Goal: Communication & Community: Connect with others

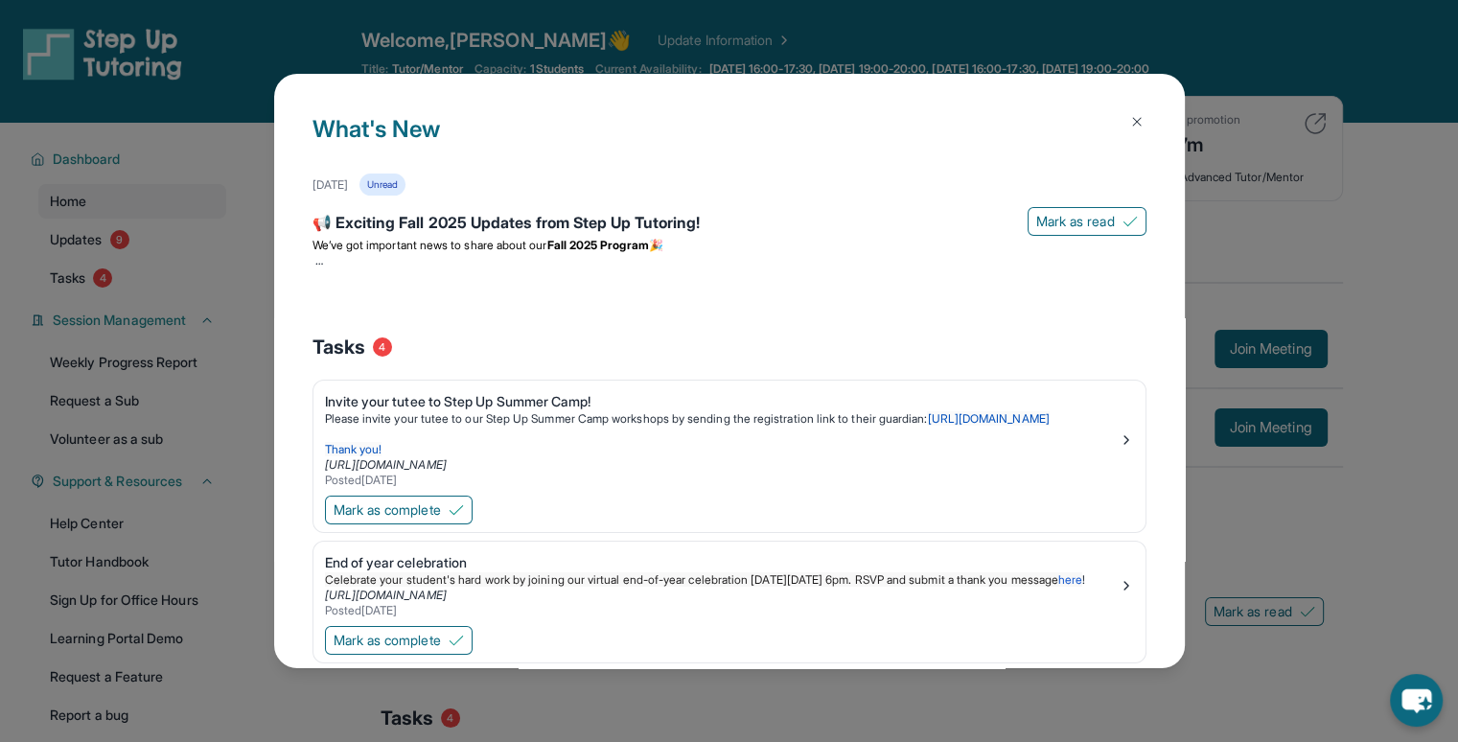
click at [1132, 116] on button at bounding box center [1136, 122] width 38 height 38
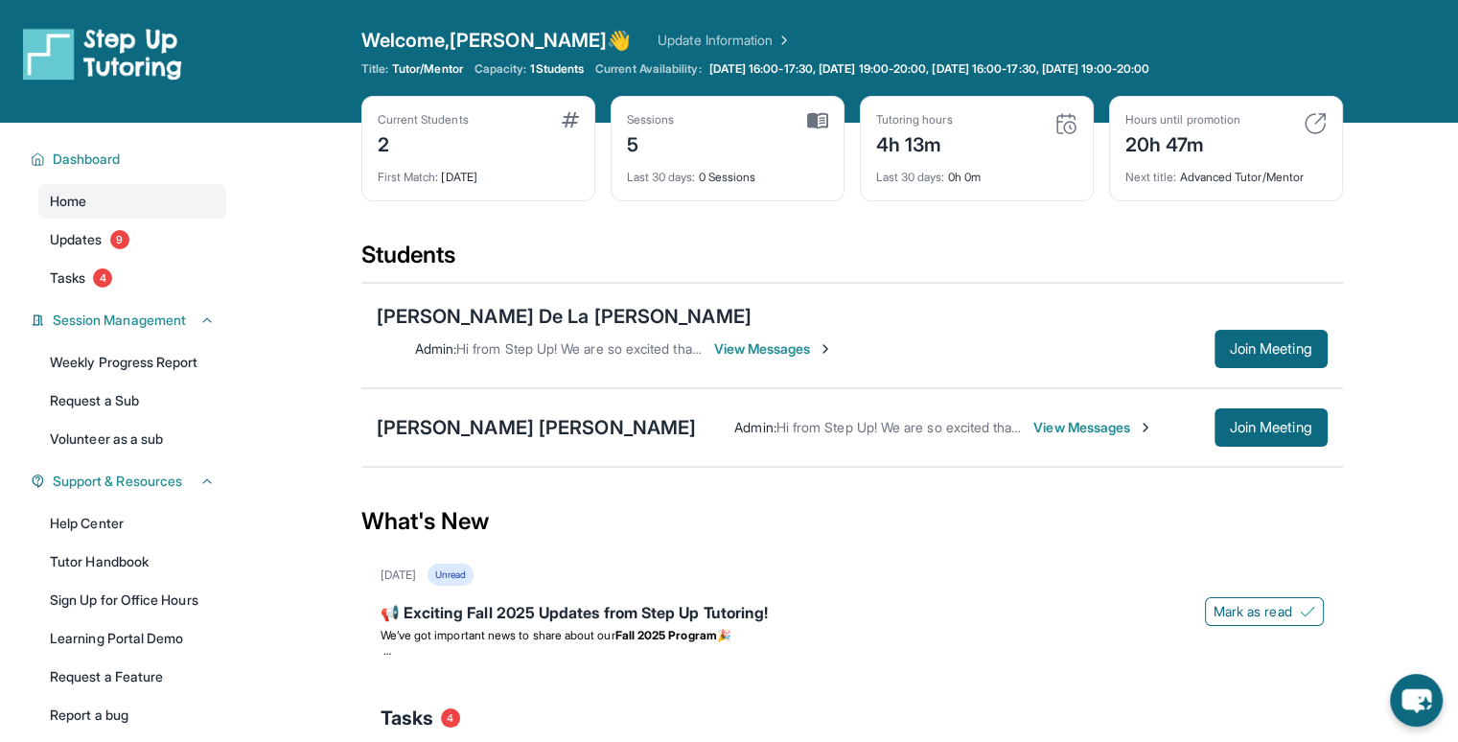
click at [834, 339] on span "View Messages" at bounding box center [774, 348] width 120 height 19
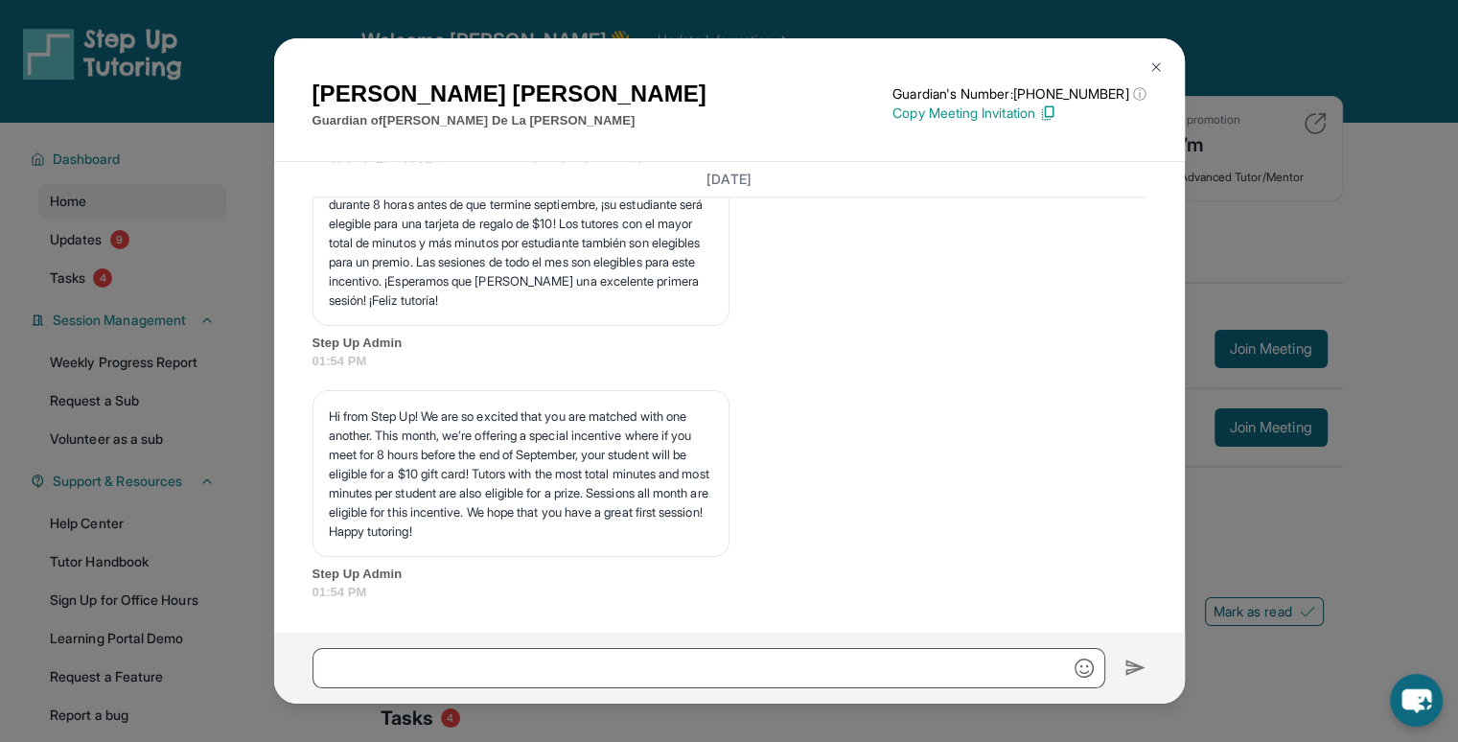
scroll to position [2483, 0]
click at [1195, 265] on div "[PERSON_NAME] Guardian of [PERSON_NAME] De La [PERSON_NAME] Guardian's Number: …" at bounding box center [729, 371] width 1458 height 742
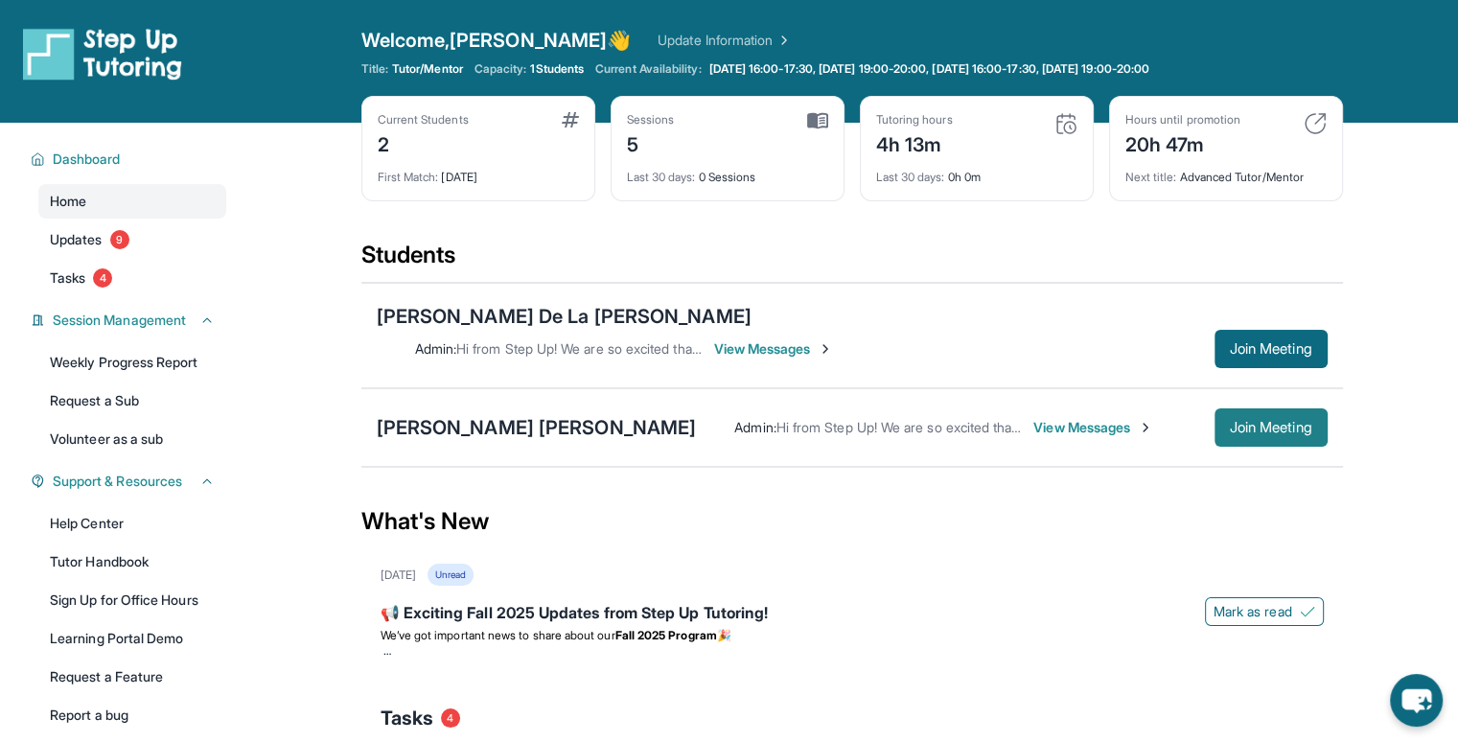
click at [1230, 422] on span "Join Meeting" at bounding box center [1271, 428] width 82 height 12
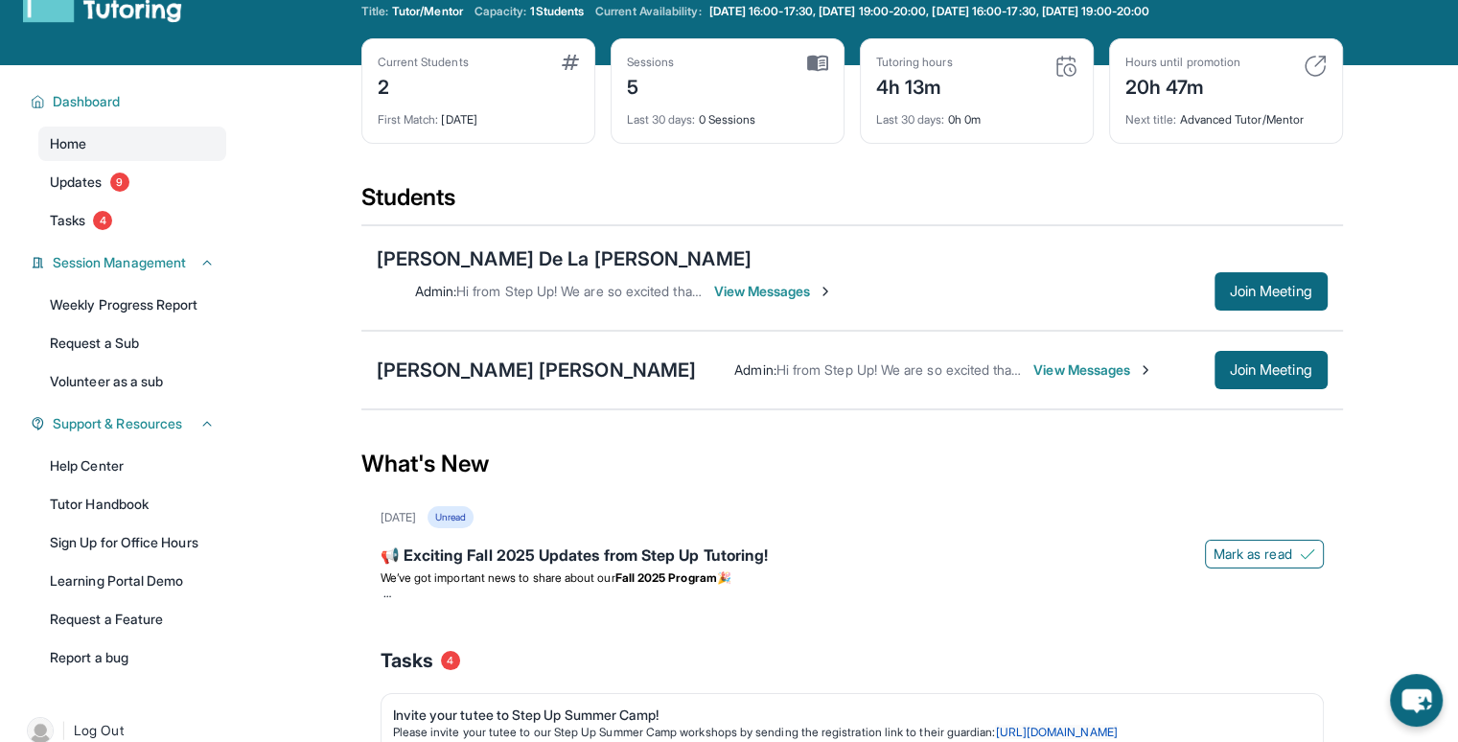
scroll to position [66, 0]
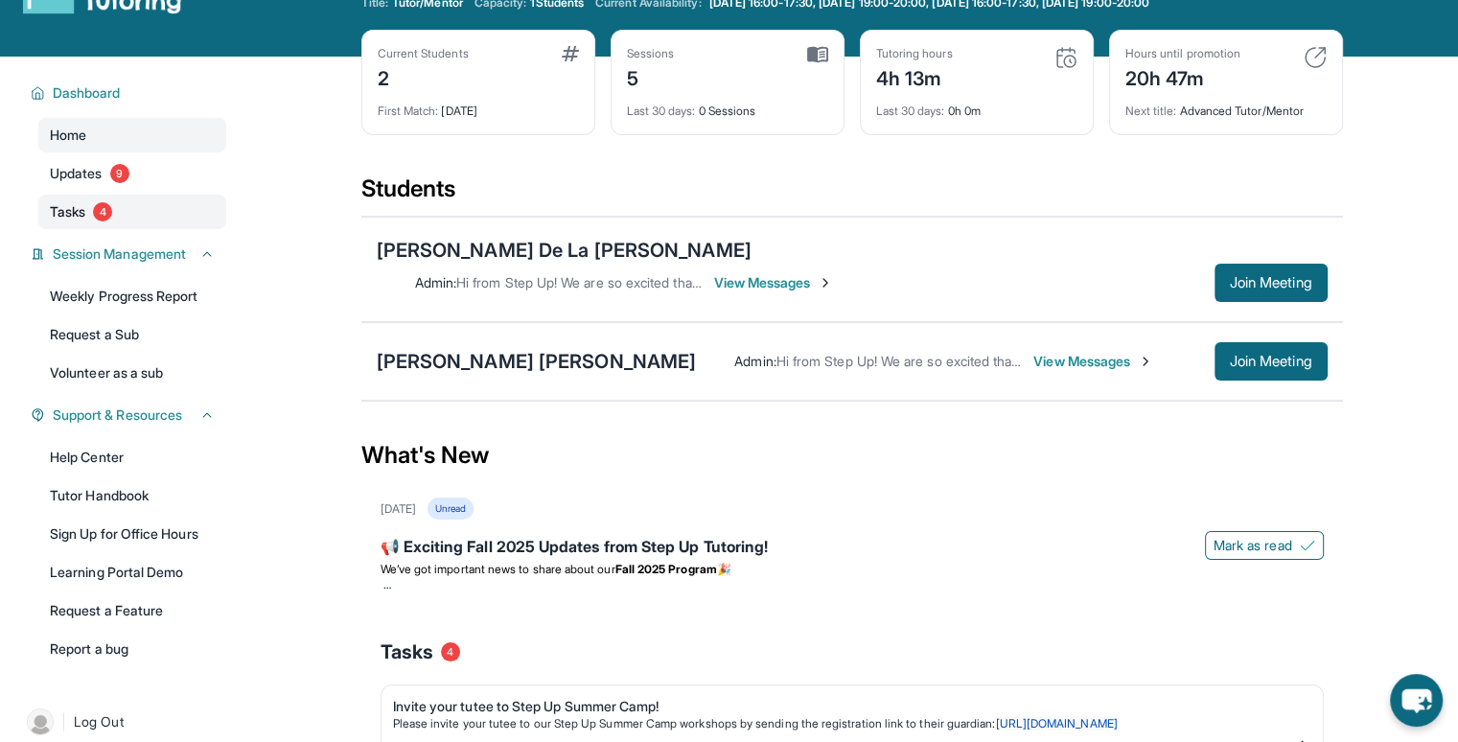
click at [76, 203] on span "Tasks" at bounding box center [67, 211] width 35 height 19
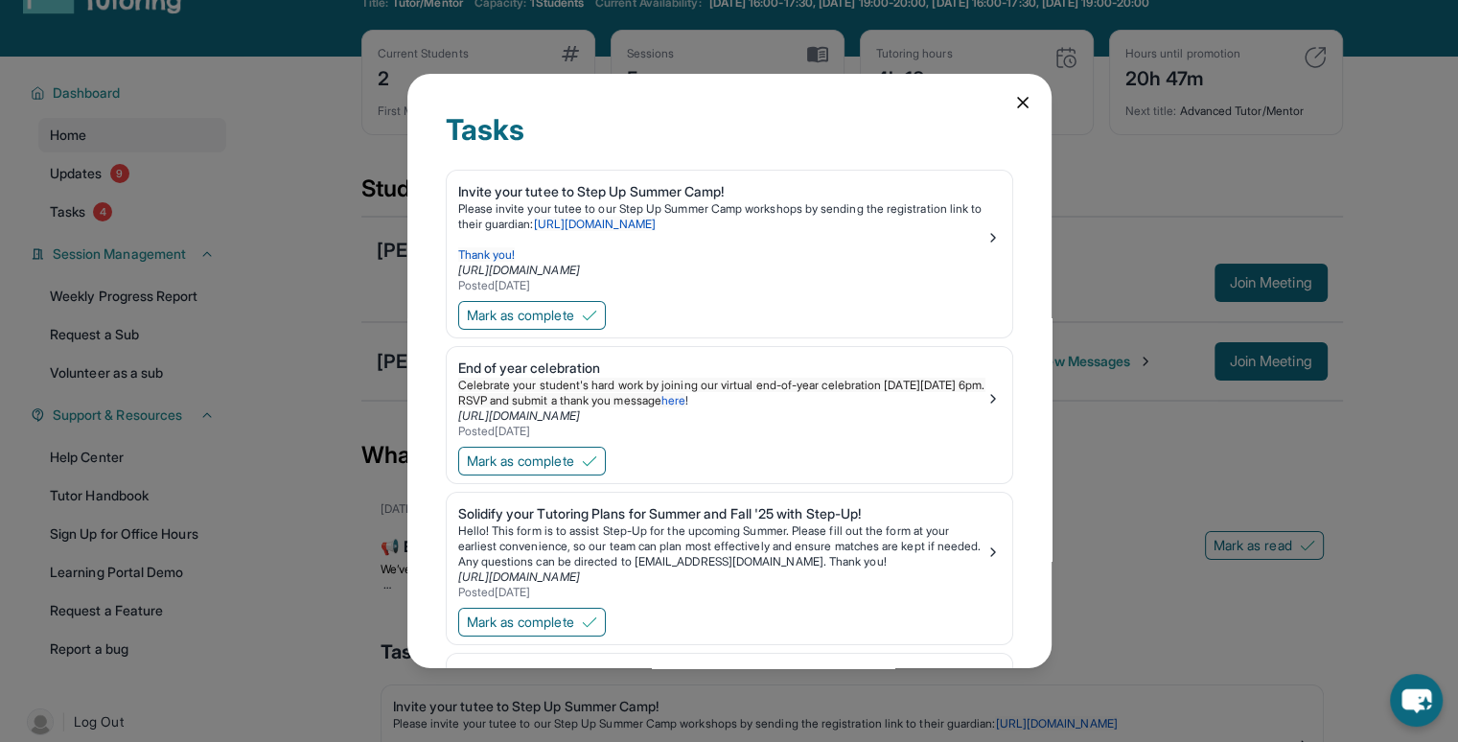
click at [1013, 99] on icon at bounding box center [1022, 102] width 19 height 19
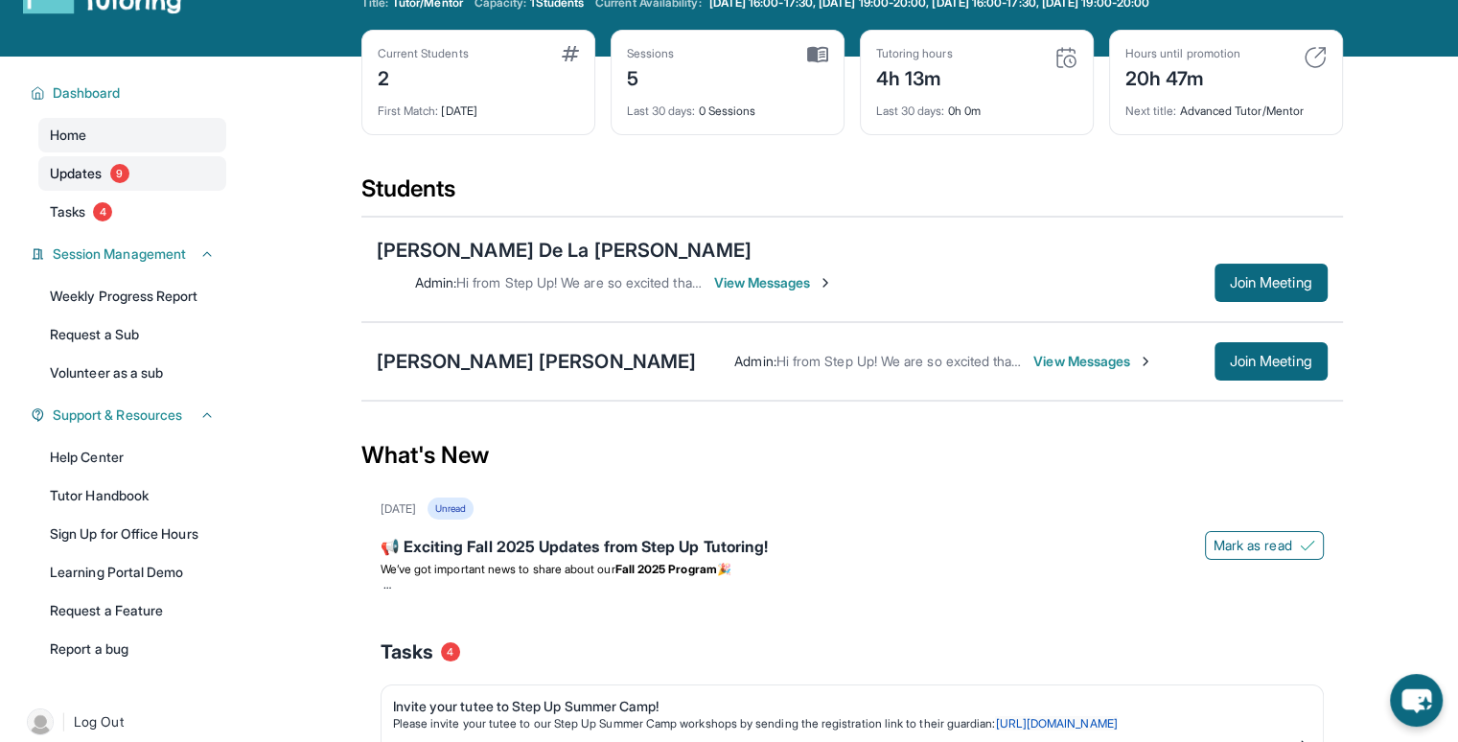
click at [127, 160] on link "Updates 9" at bounding box center [132, 173] width 188 height 35
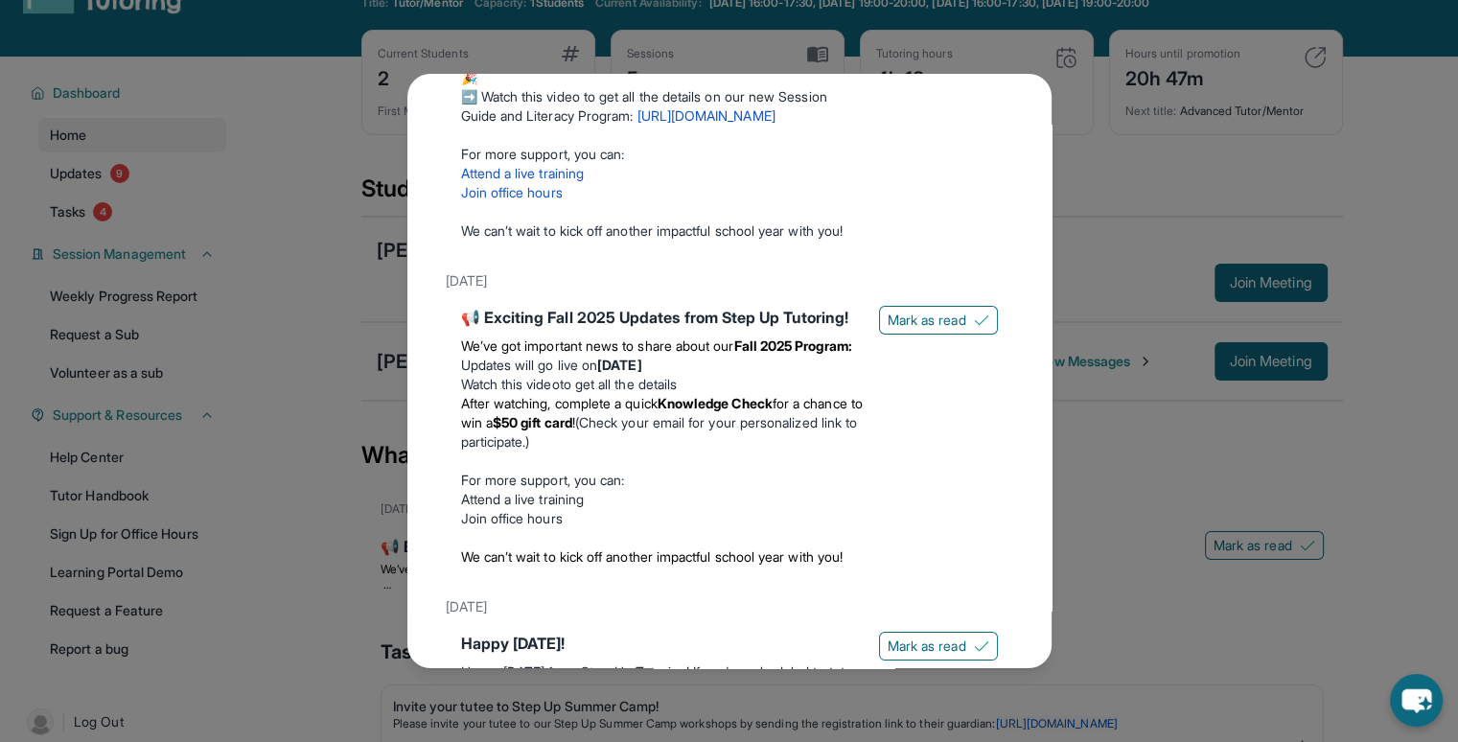
scroll to position [0, 0]
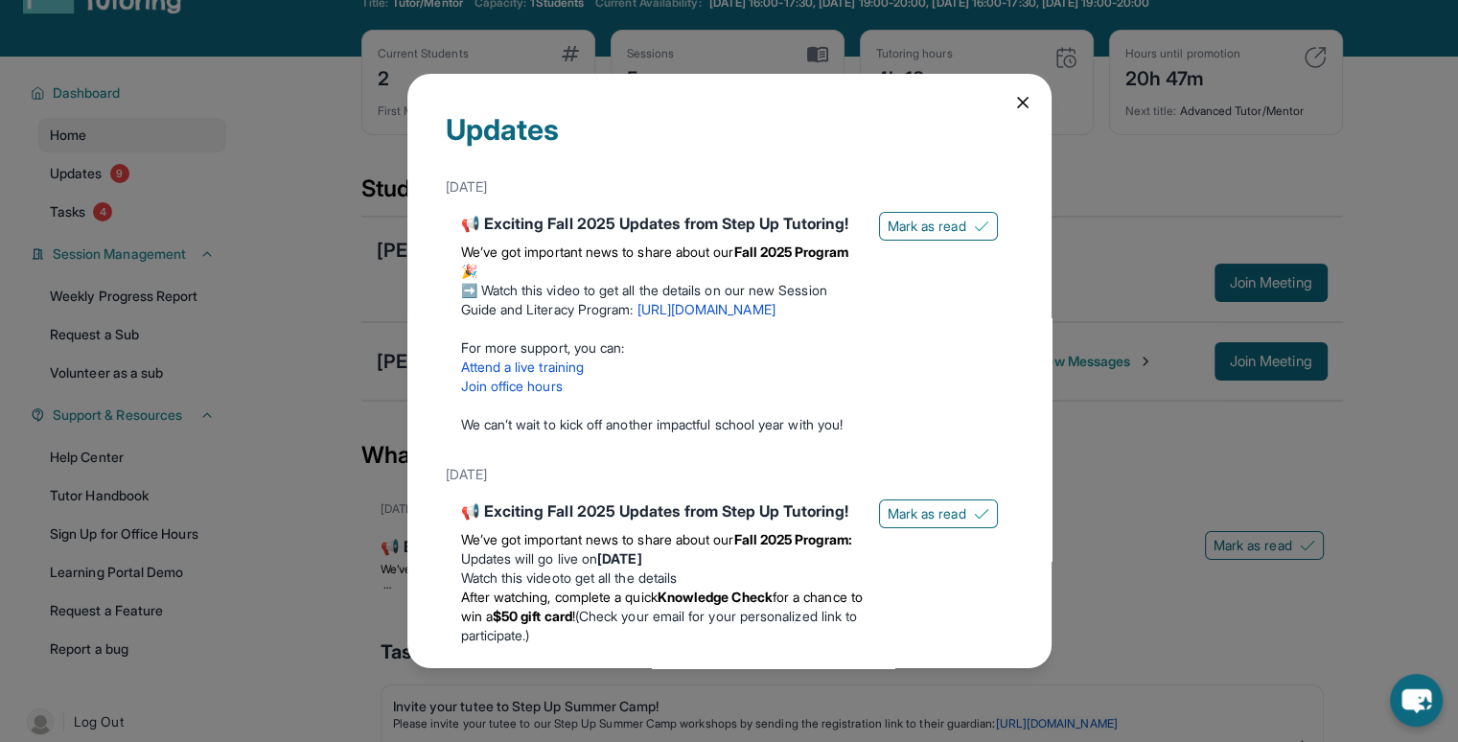
click at [1013, 96] on icon at bounding box center [1022, 102] width 19 height 19
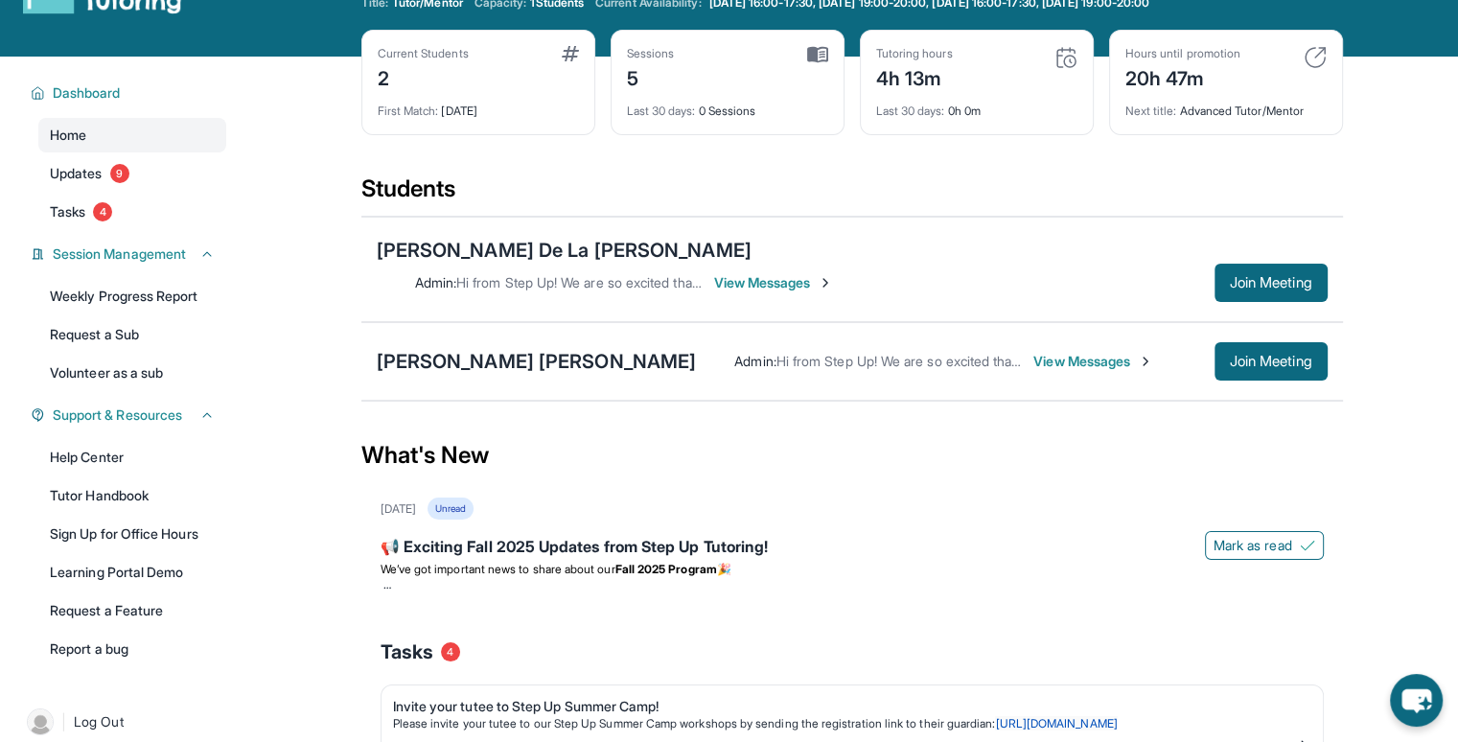
click at [1030, 139] on div "Current Students 2 First Match : [DATE] Sessions 5 Last 30 days : 0 Sessions Tu…" at bounding box center [851, 102] width 981 height 144
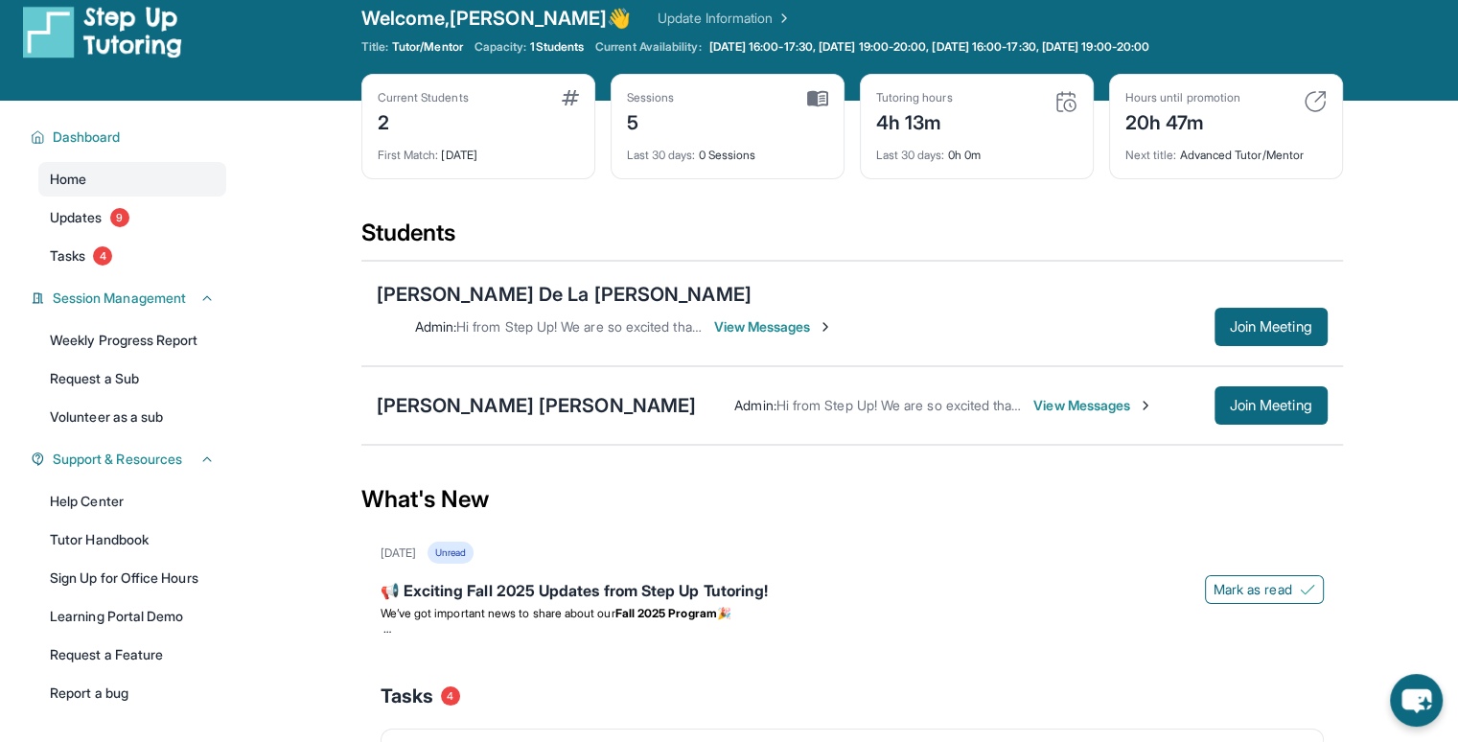
scroll to position [19, 0]
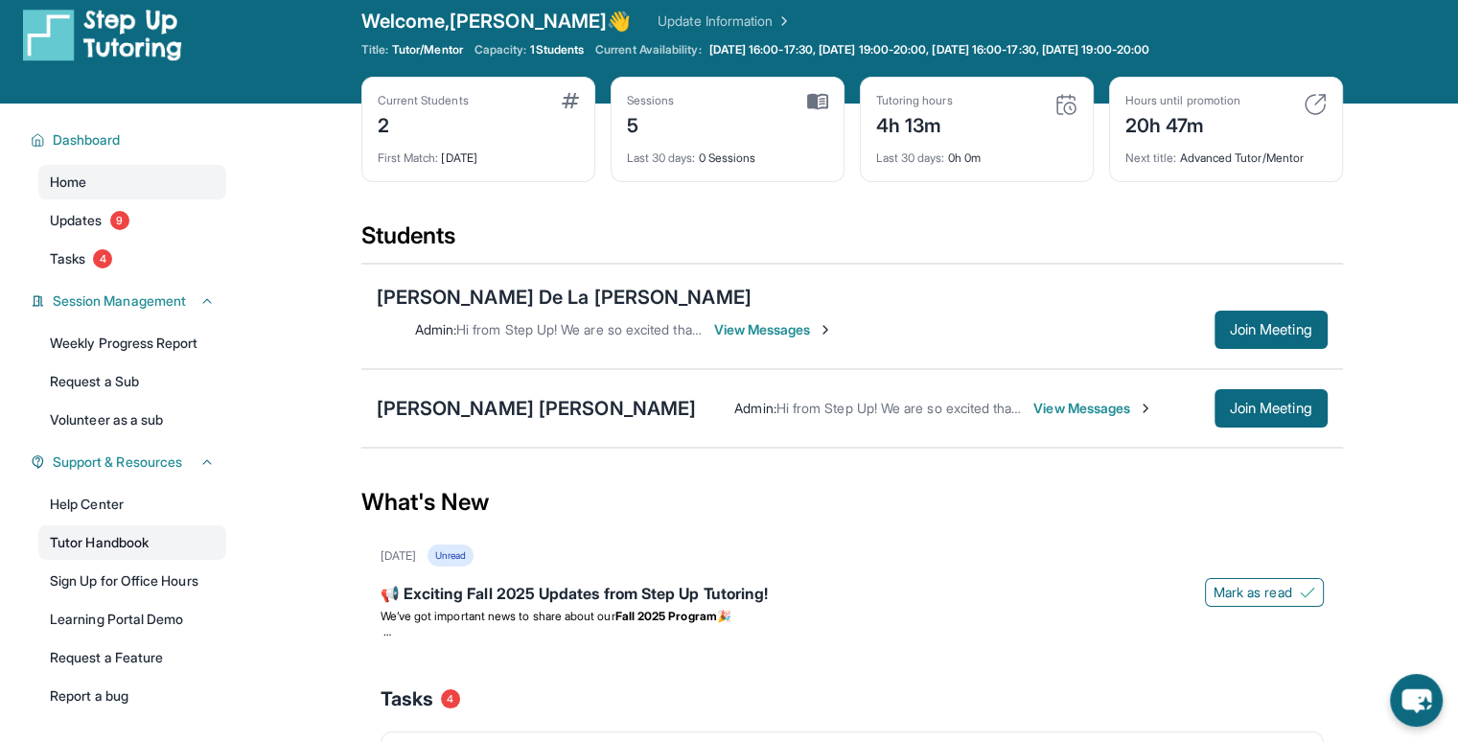
click at [133, 528] on link "Tutor Handbook" at bounding box center [132, 542] width 188 height 35
click at [291, 449] on main "Current Students 2 First Match : [DATE] Sessions 5 Last 30 days : 0 Sessions Tu…" at bounding box center [851, 743] width 1212 height 1279
click at [115, 224] on span "9" at bounding box center [119, 220] width 19 height 19
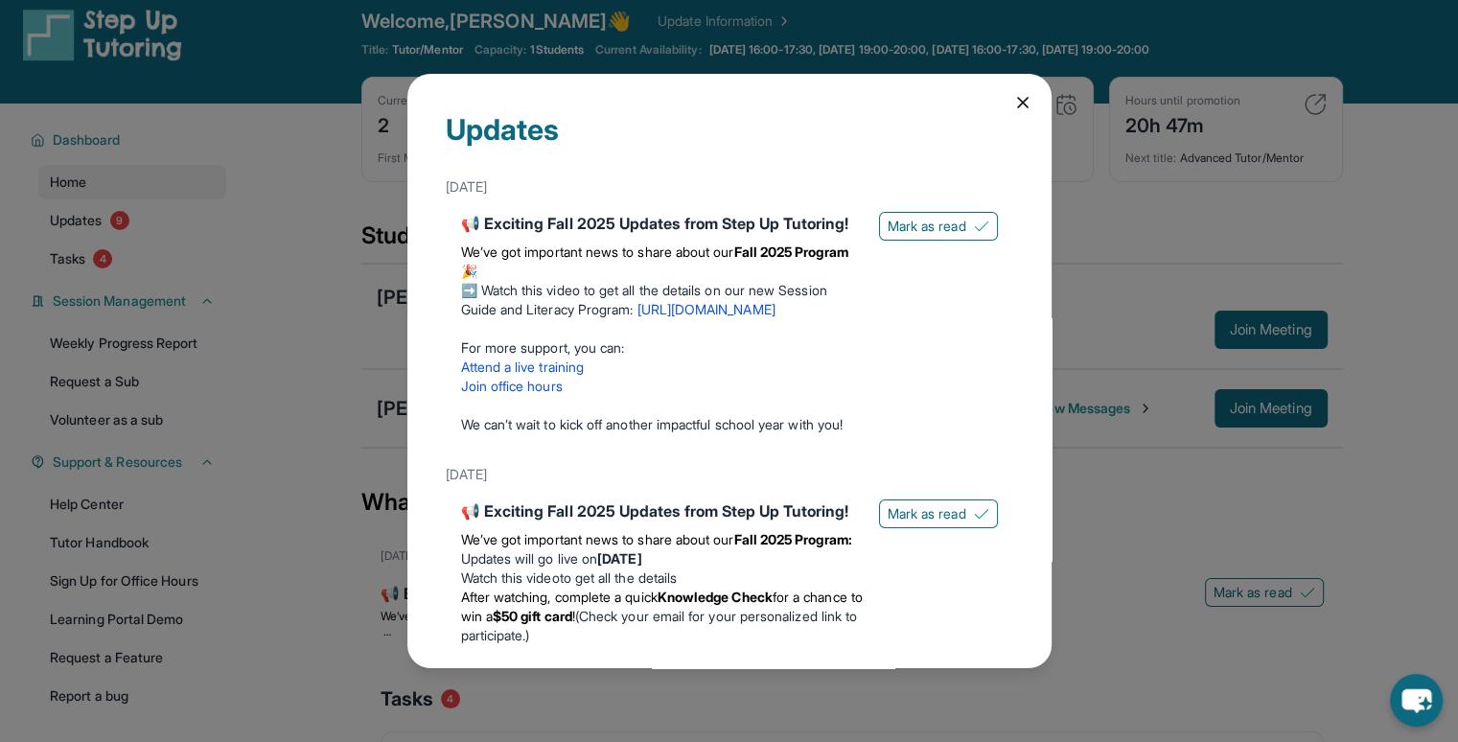
click at [1013, 93] on icon at bounding box center [1022, 102] width 19 height 19
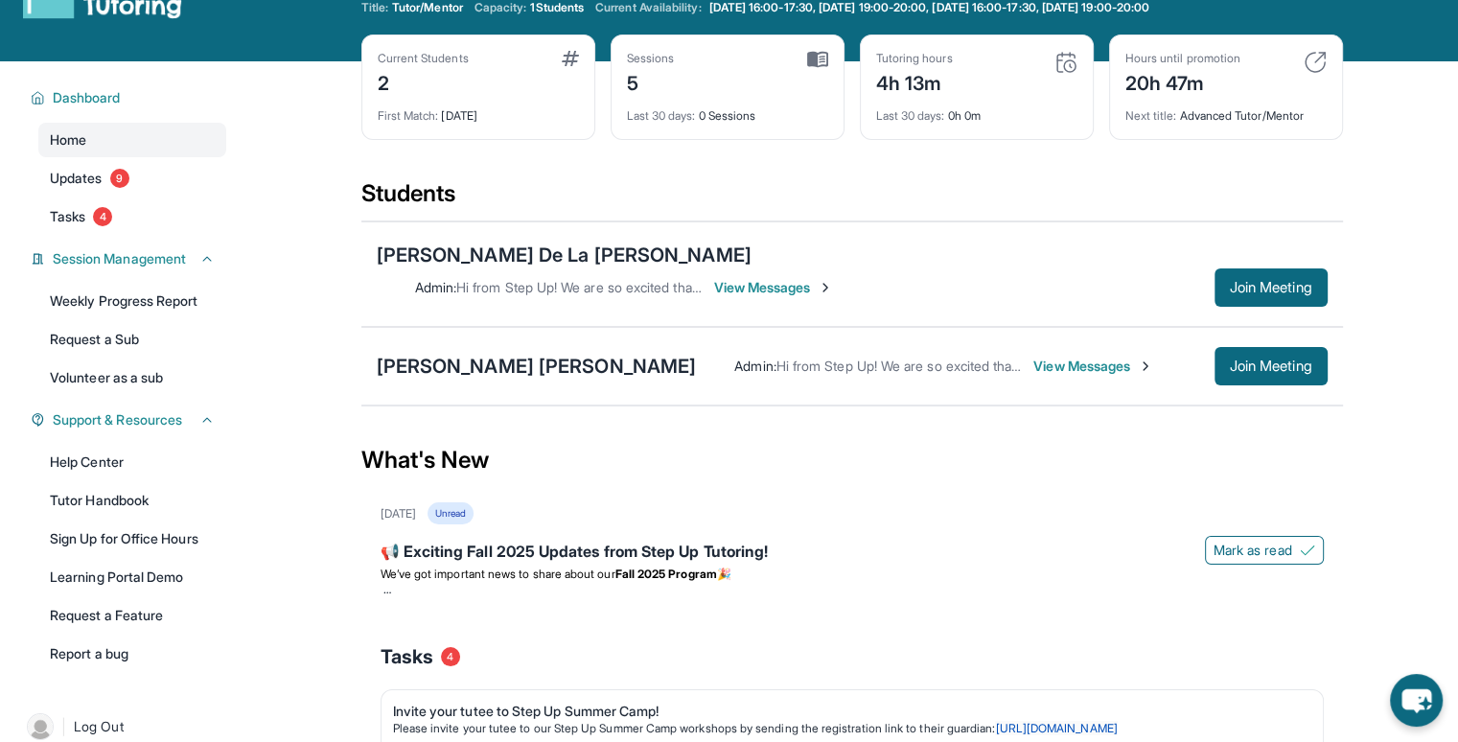
scroll to position [58, 0]
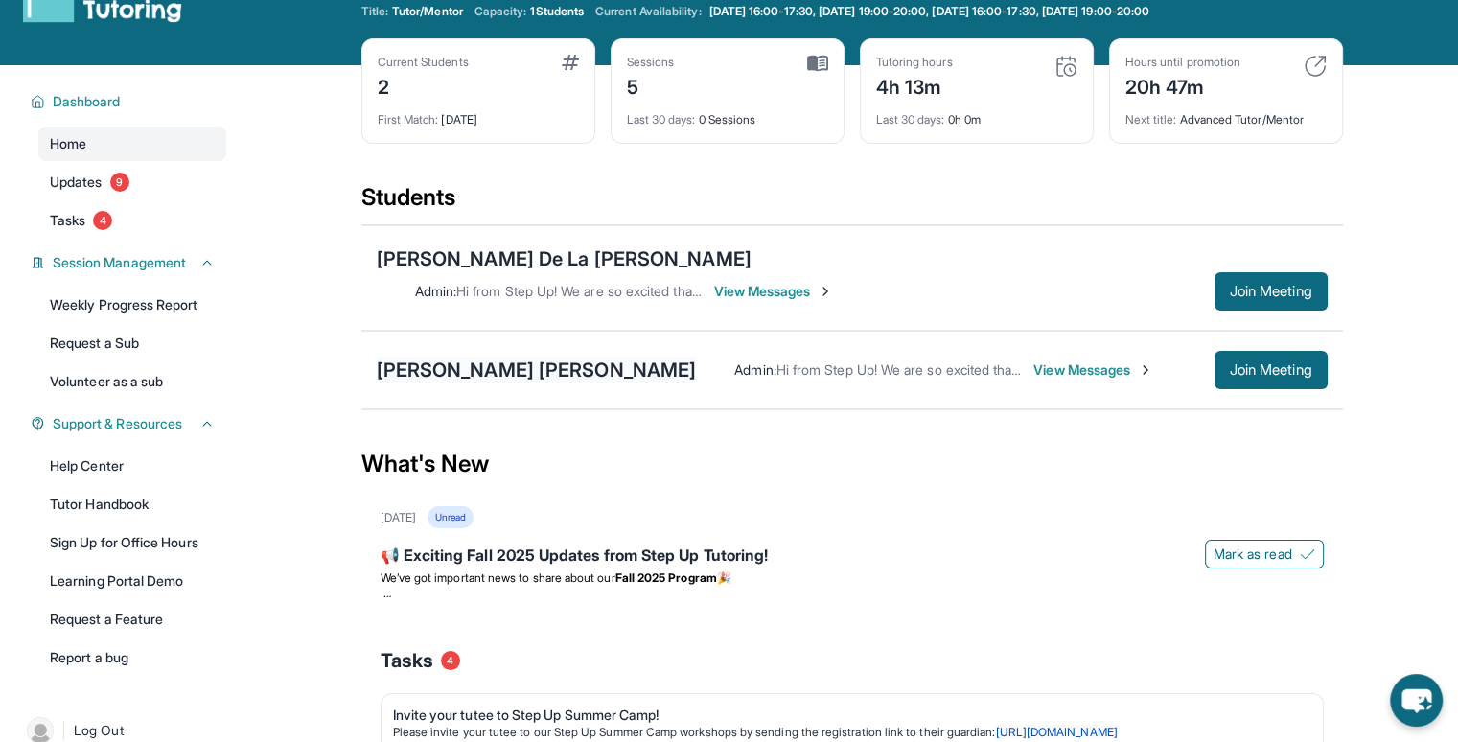
click at [526, 357] on div "[PERSON_NAME] [PERSON_NAME]" at bounding box center [537, 370] width 320 height 27
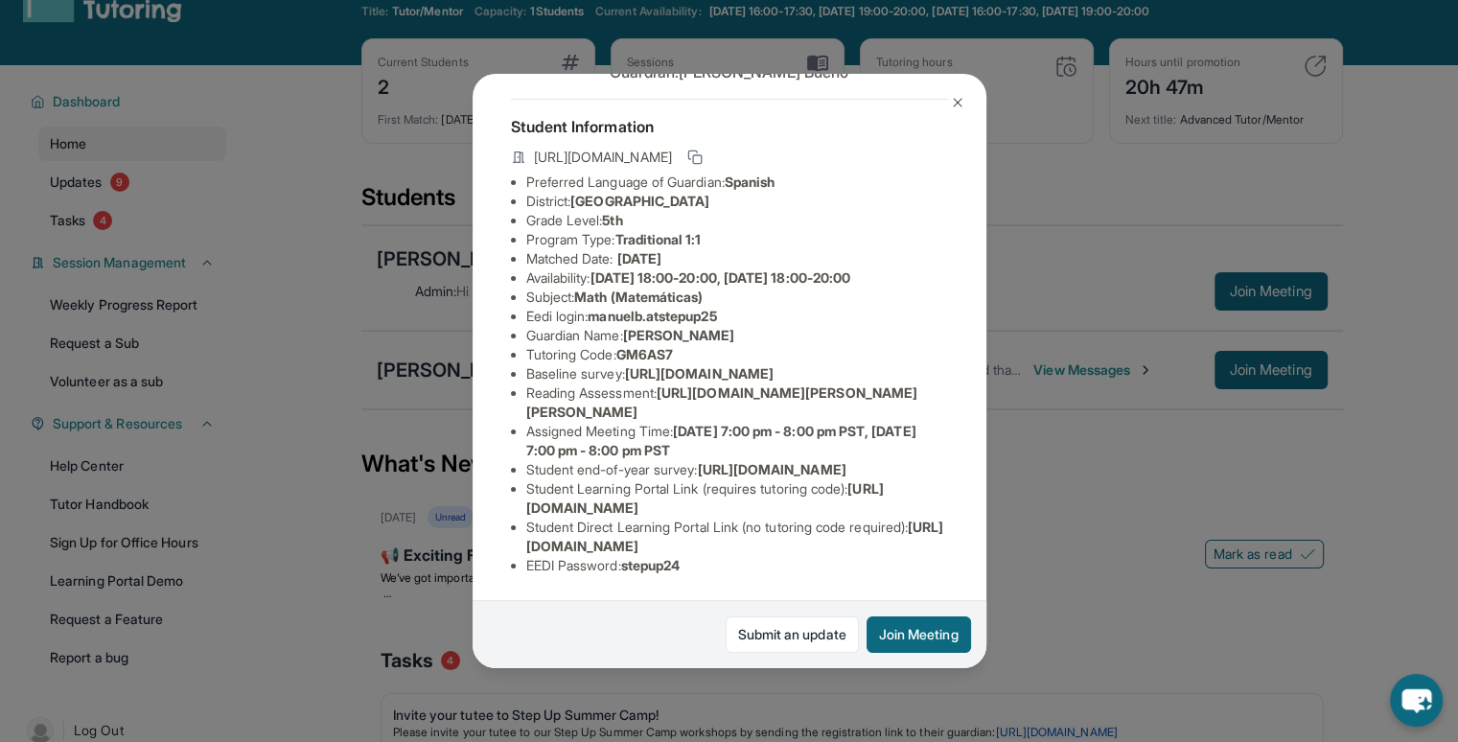
scroll to position [0, 0]
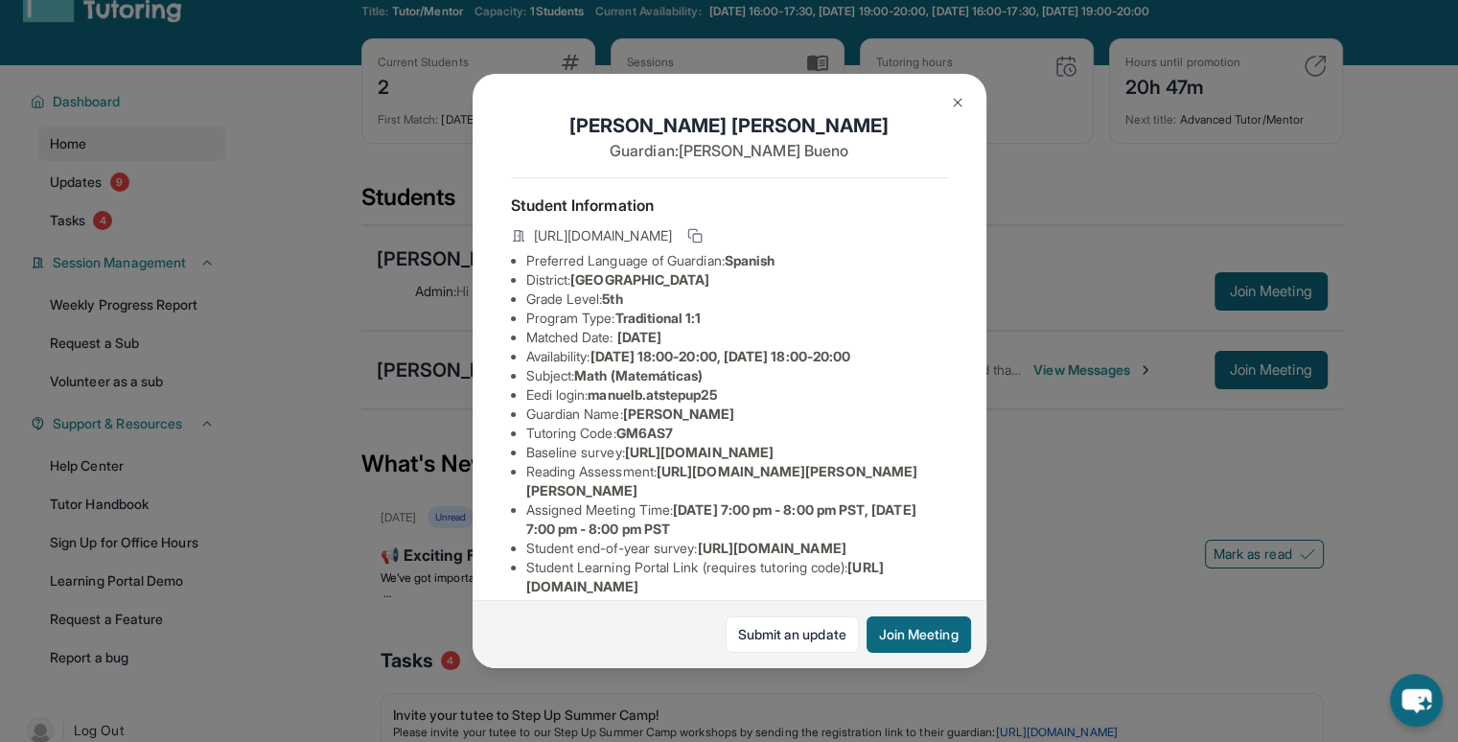
click at [962, 102] on img at bounding box center [957, 102] width 15 height 15
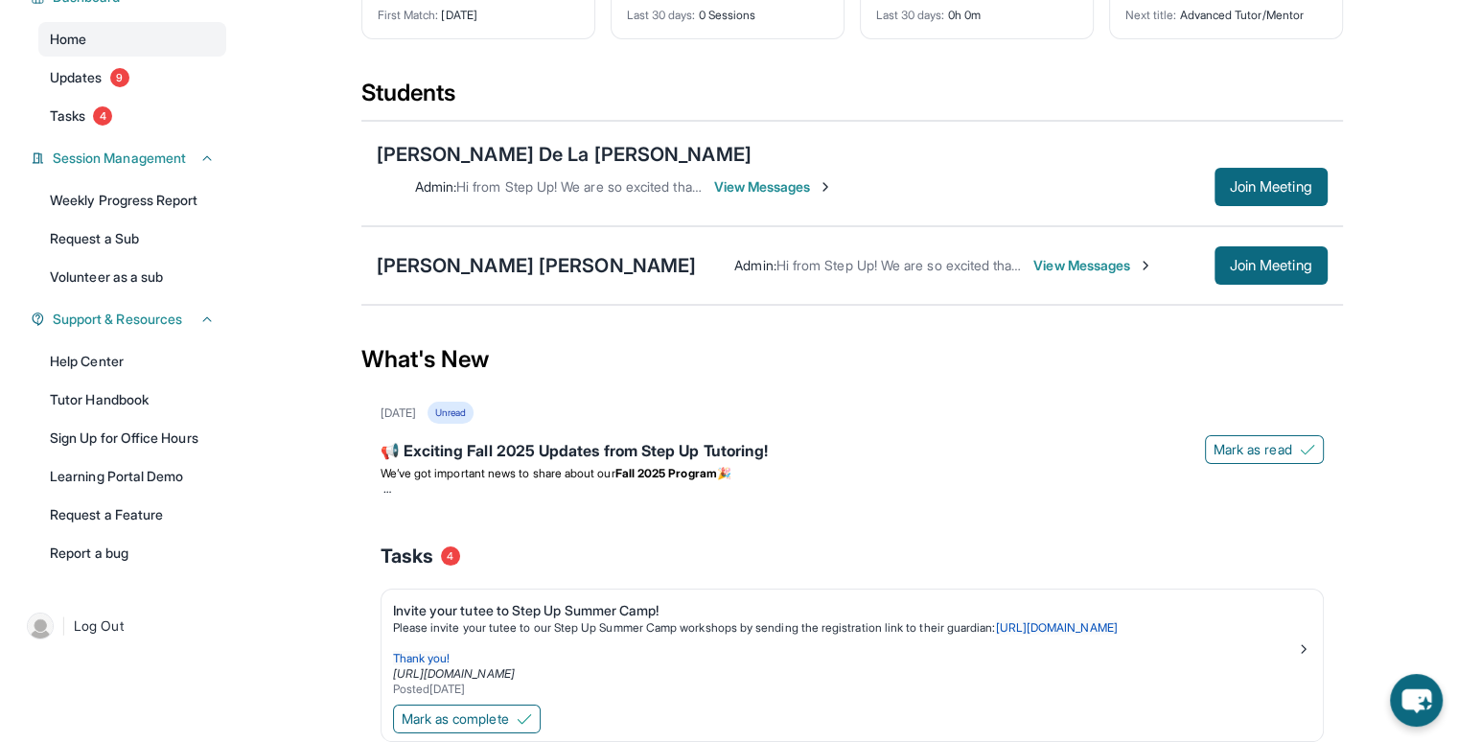
scroll to position [142, 0]
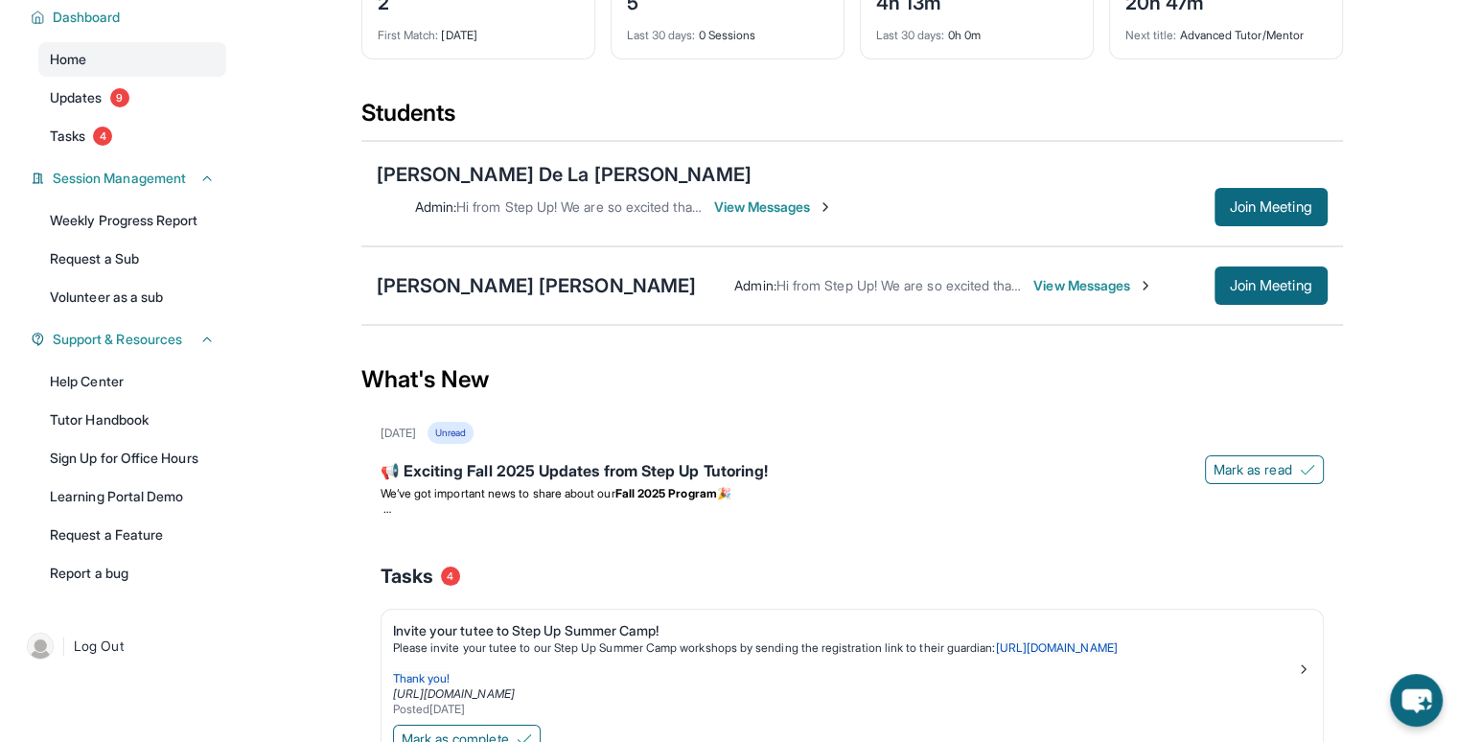
drag, startPoint x: 1259, startPoint y: 267, endPoint x: 1355, endPoint y: 488, distance: 240.4
click at [1355, 488] on main "Current Students 2 First Match : [DATE] Sessions 5 Last 30 days : 0 Sessions Tu…" at bounding box center [851, 620] width 1212 height 1279
